Goal: Task Accomplishment & Management: Use online tool/utility

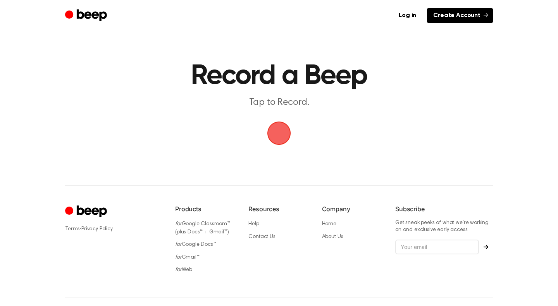
click at [443, 14] on link "Create Account" at bounding box center [460, 15] width 66 height 15
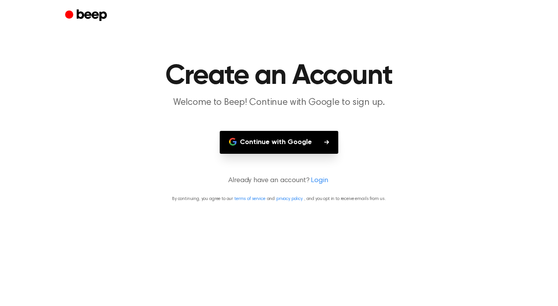
click at [303, 139] on button "Continue with Google" at bounding box center [279, 142] width 119 height 23
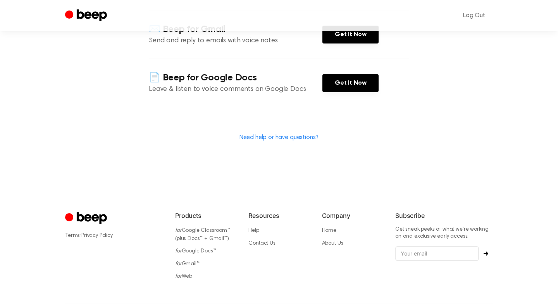
scroll to position [171, 0]
click at [186, 273] on link "for Web" at bounding box center [183, 275] width 17 height 5
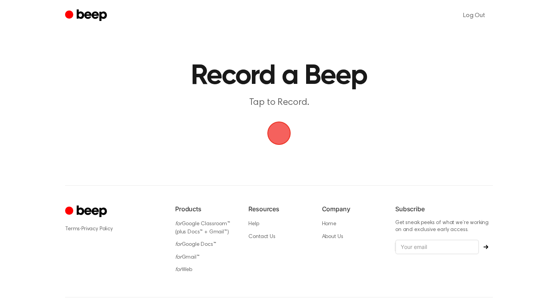
click at [287, 139] on span "button" at bounding box center [279, 133] width 29 height 29
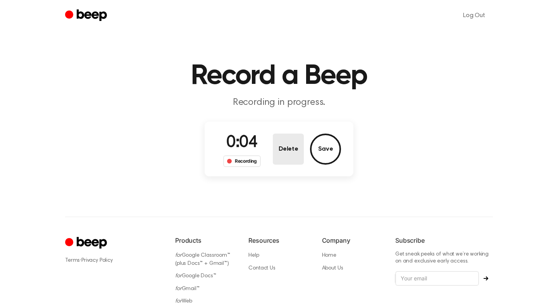
click at [282, 147] on button "Delete" at bounding box center [288, 148] width 31 height 31
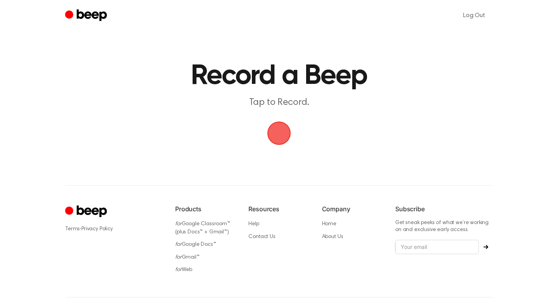
click at [283, 131] on span "button" at bounding box center [280, 133] width 24 height 24
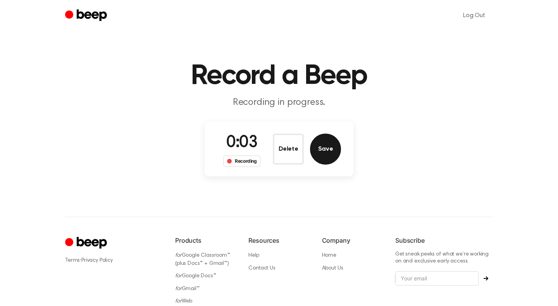
click at [320, 153] on button "Save" at bounding box center [325, 148] width 31 height 31
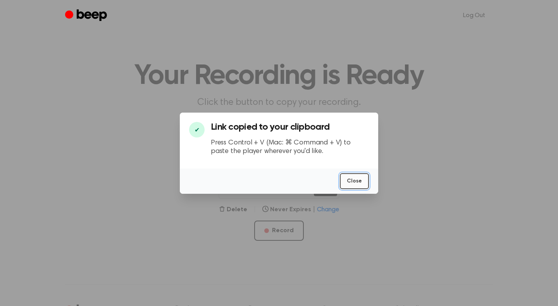
click at [344, 181] on button "Close" at bounding box center [354, 181] width 29 height 16
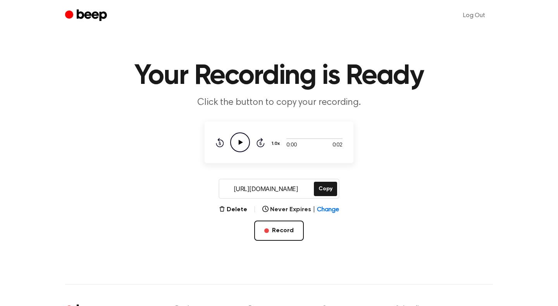
click at [236, 142] on icon "Play Audio" at bounding box center [240, 142] width 20 height 20
click at [234, 208] on button "Delete" at bounding box center [233, 209] width 28 height 9
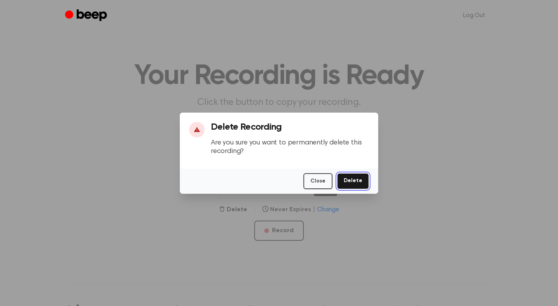
click at [350, 185] on button "Delete" at bounding box center [353, 181] width 32 height 16
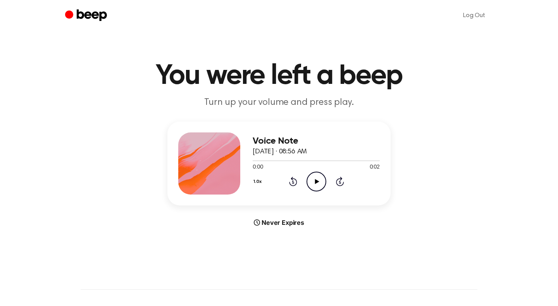
click at [318, 178] on icon "Play Audio" at bounding box center [317, 181] width 20 height 20
click at [437, 125] on div "Voice Note [DATE] · 08:56 AM 0:02 0:02 Your browser does not support the [objec…" at bounding box center [279, 173] width 540 height 105
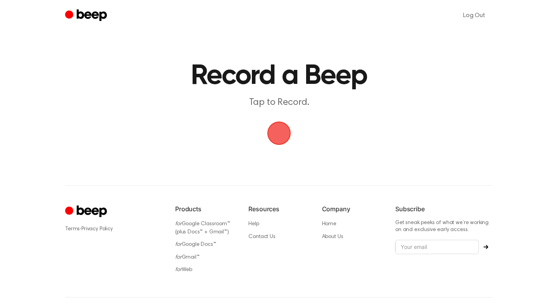
click at [288, 142] on span "button" at bounding box center [279, 133] width 28 height 28
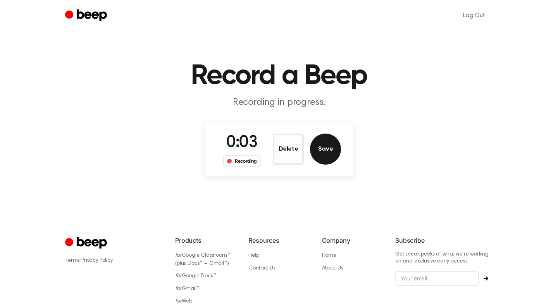
click at [327, 151] on button "Save" at bounding box center [325, 148] width 31 height 31
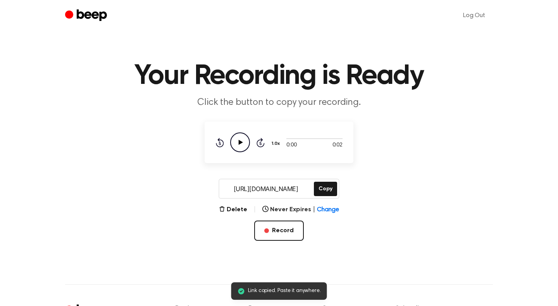
click at [237, 145] on icon "Play Audio" at bounding box center [240, 142] width 20 height 20
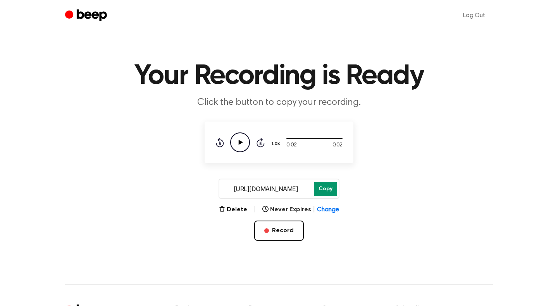
click at [327, 190] on button "Copy" at bounding box center [325, 188] width 23 height 14
